Goal: Task Accomplishment & Management: Manage account settings

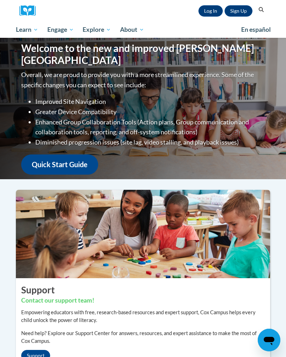
click at [209, 5] on link "Log In" at bounding box center [211, 10] width 24 height 11
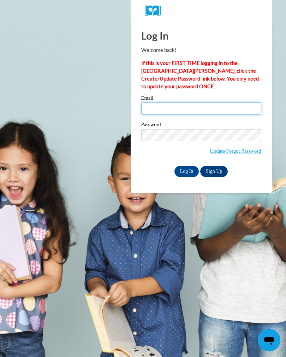
click at [163, 102] on input "Email" at bounding box center [201, 108] width 120 height 12
type input "howardchibreyag26@gmail.com"
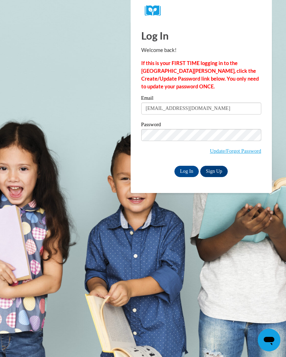
click at [188, 168] on input "Log In" at bounding box center [186, 171] width 25 height 11
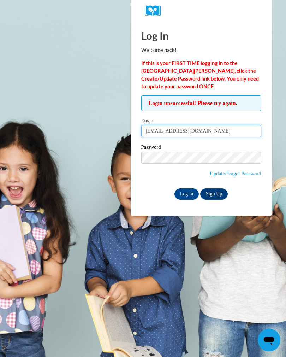
click at [179, 132] on input "howardchibreyag26@gmail.com" at bounding box center [201, 131] width 120 height 12
click at [175, 130] on input "howardchibreyag26@gmail.com" at bounding box center [201, 131] width 120 height 12
type input "howardchibreyah26@gmail.com"
click at [182, 193] on input "Log In" at bounding box center [186, 193] width 25 height 11
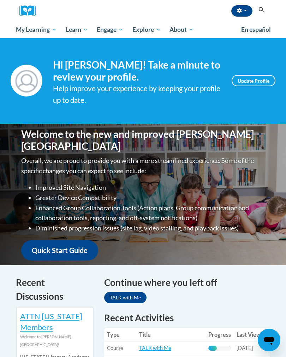
click at [0, 0] on span "My Course Progress" at bounding box center [0, 0] width 0 height 0
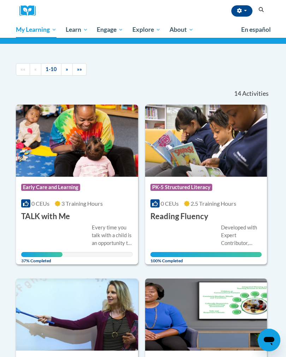
scroll to position [48, 0]
click at [66, 139] on img at bounding box center [77, 141] width 122 height 72
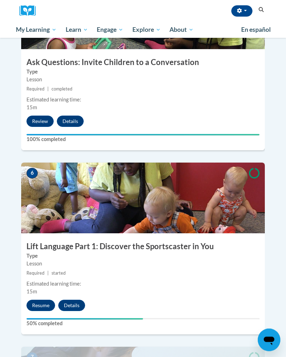
scroll to position [950, 0]
click at [40, 300] on button "Resume" at bounding box center [40, 305] width 29 height 11
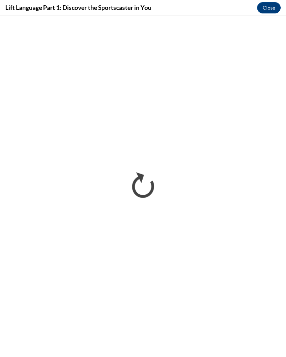
scroll to position [871, 0]
click at [262, 3] on button "Close" at bounding box center [269, 7] width 24 height 11
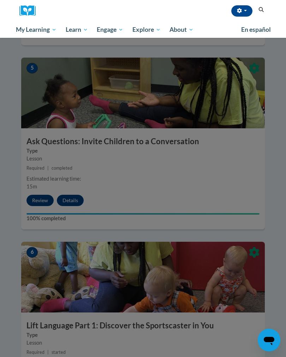
click at [236, 5] on button "button" at bounding box center [241, 10] width 21 height 11
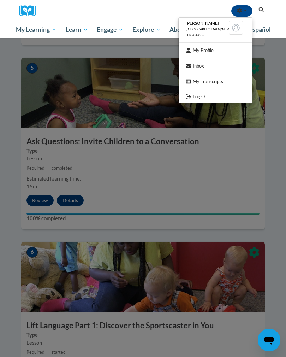
click at [229, 95] on link "Log Out" at bounding box center [215, 96] width 73 height 9
